Goal: Find specific fact: Find specific fact

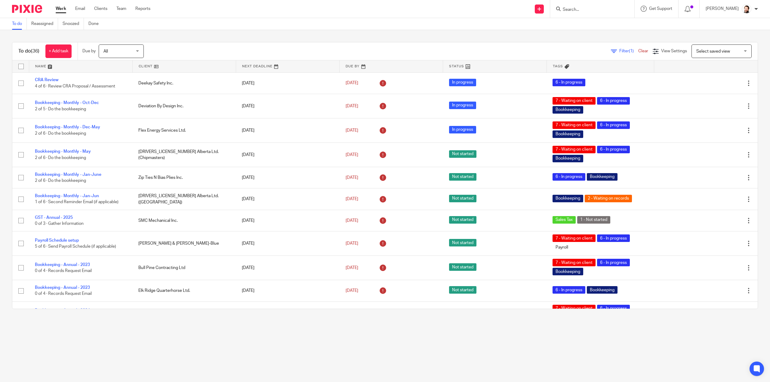
click at [619, 50] on span "Filter (1)" at bounding box center [628, 51] width 19 height 4
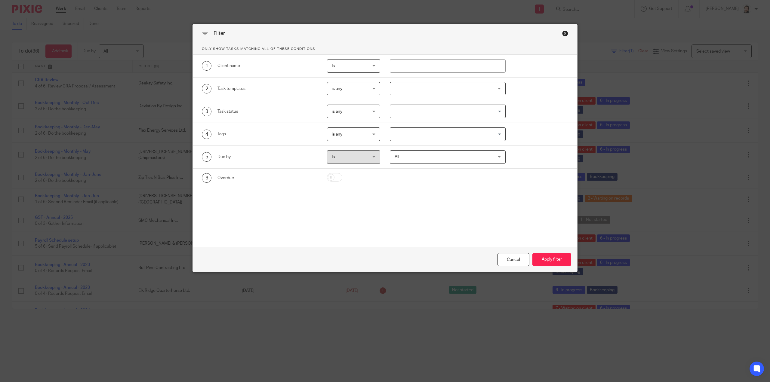
click at [444, 88] on div at bounding box center [448, 89] width 116 height 14
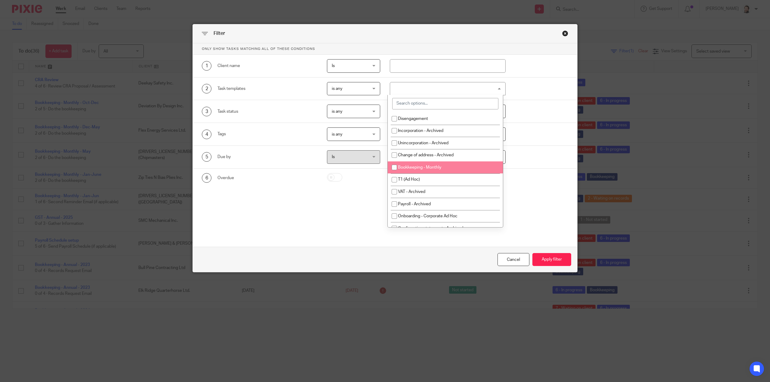
click at [411, 163] on li "Bookkeeping - Monthly" at bounding box center [445, 167] width 115 height 12
checkbox input "true"
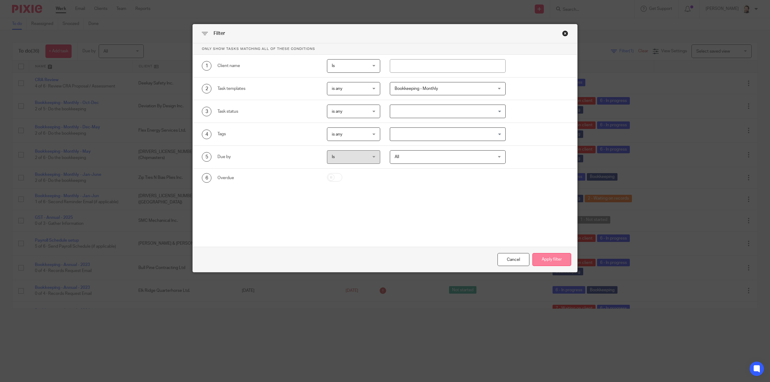
click at [549, 258] on button "Apply filter" at bounding box center [551, 259] width 39 height 13
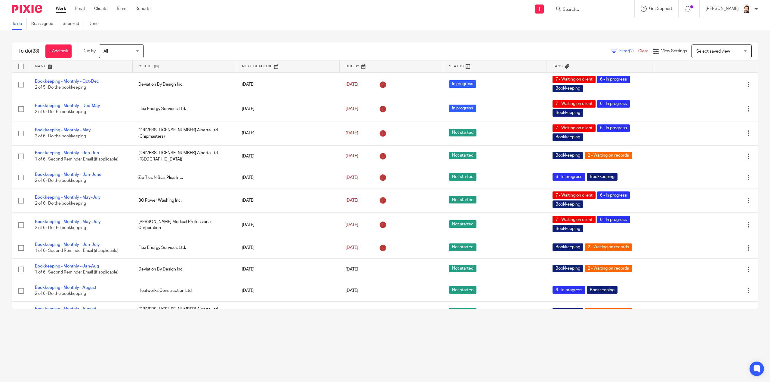
click at [144, 63] on link at bounding box center [184, 66] width 103 height 12
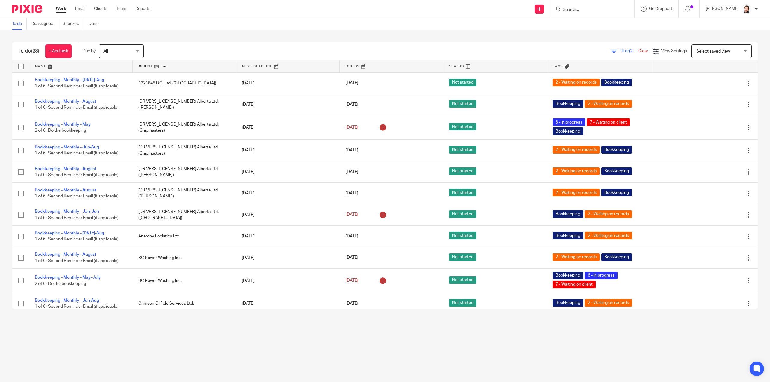
click at [590, 9] on input "Search" at bounding box center [589, 9] width 54 height 5
type input "lock"
click at [626, 6] on button "reset" at bounding box center [623, 8] width 6 height 6
click at [352, 35] on div "To do (23) + Add task Due by All All Today Tomorrow This week Next week This mo…" at bounding box center [385, 175] width 770 height 291
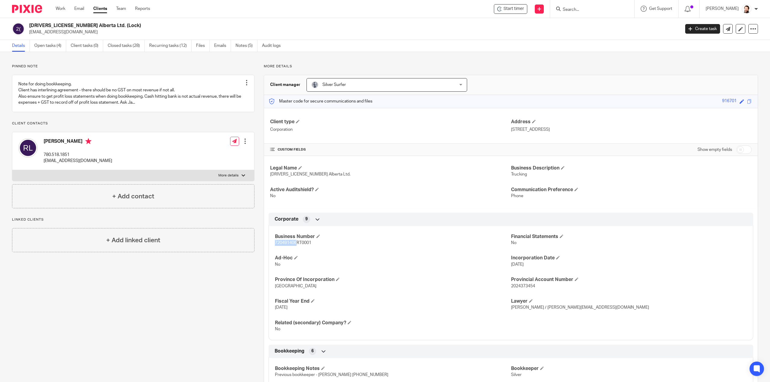
drag, startPoint x: 295, startPoint y: 243, endPoint x: 269, endPoint y: 249, distance: 27.0
click at [269, 249] on div "Business Number 720491406RT0001 Financial Statements No Ad-Hoc No Incorporation…" at bounding box center [510, 281] width 484 height 119
copy span "720491406"
click at [609, 1] on div at bounding box center [592, 9] width 84 height 18
click at [594, 9] on input "Search" at bounding box center [589, 9] width 54 height 5
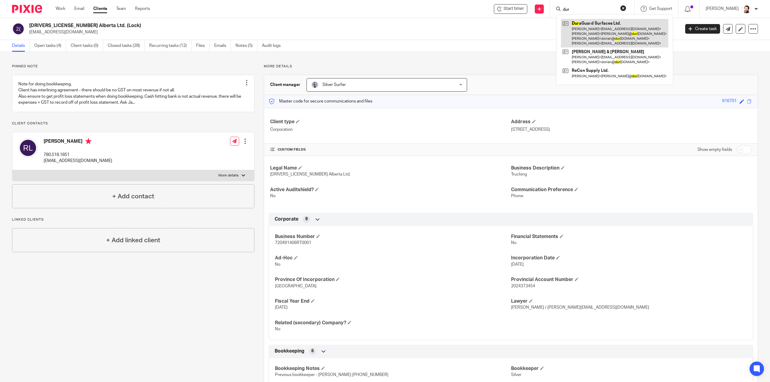
type input "dur"
drag, startPoint x: 599, startPoint y: 32, endPoint x: 611, endPoint y: 38, distance: 12.9
click at [599, 32] on link at bounding box center [614, 33] width 107 height 29
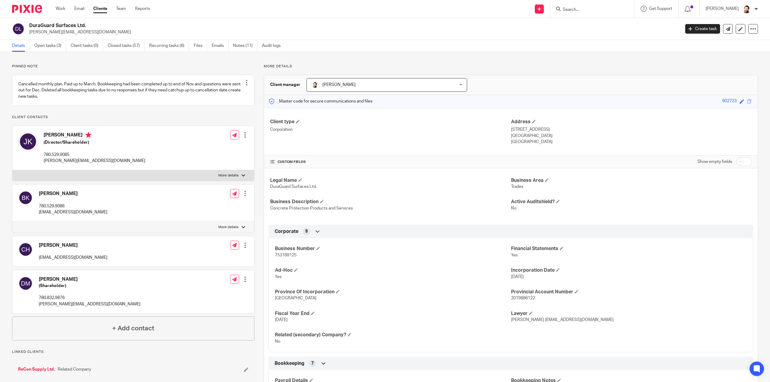
click at [283, 253] on span "753189125" at bounding box center [286, 255] width 22 height 4
copy span "753189125"
